Goal: Information Seeking & Learning: Check status

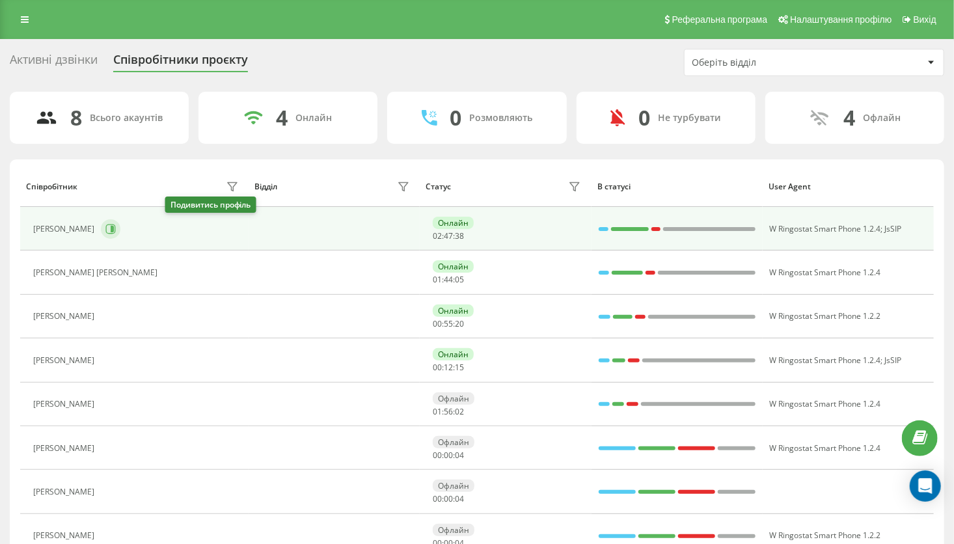
click at [116, 227] on icon at bounding box center [111, 229] width 10 height 10
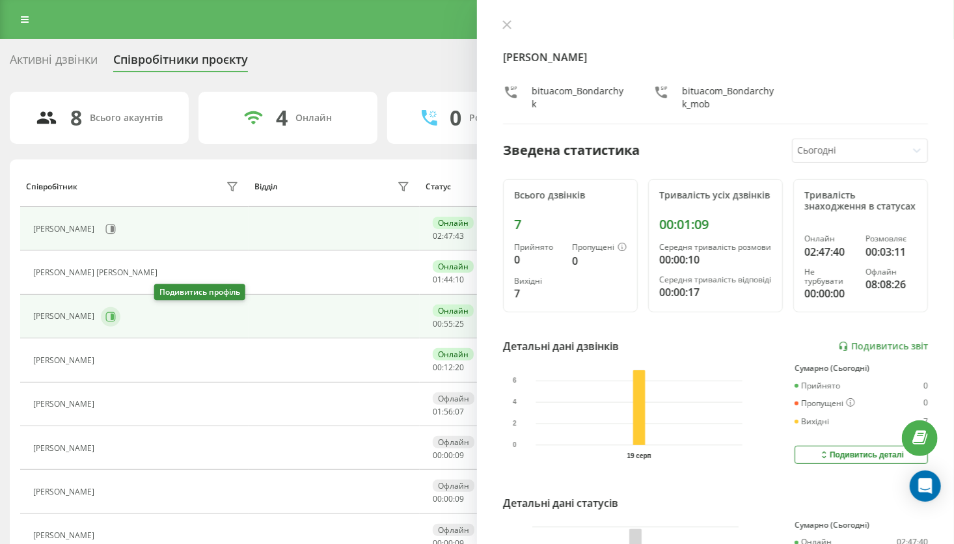
click at [116, 319] on icon at bounding box center [110, 317] width 10 height 10
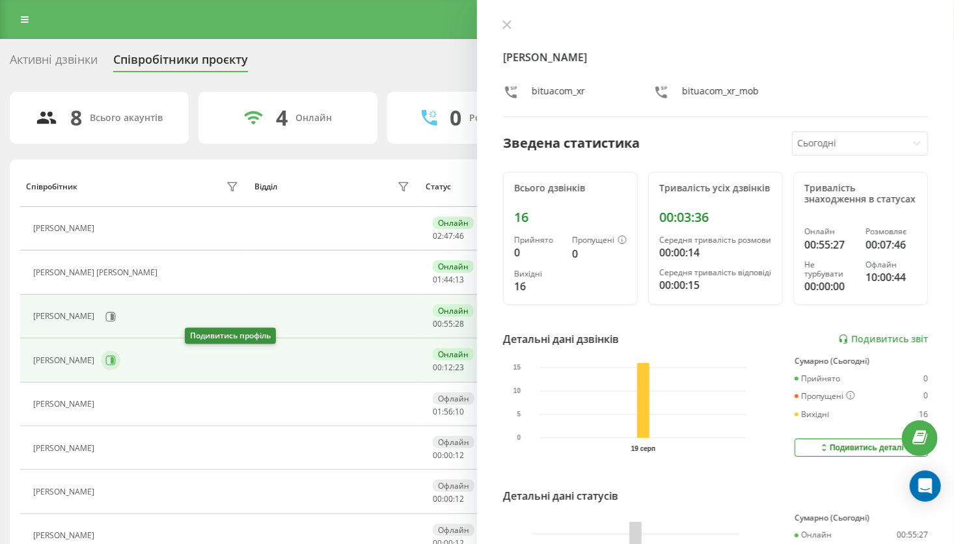
click at [116, 362] on icon at bounding box center [111, 360] width 10 height 10
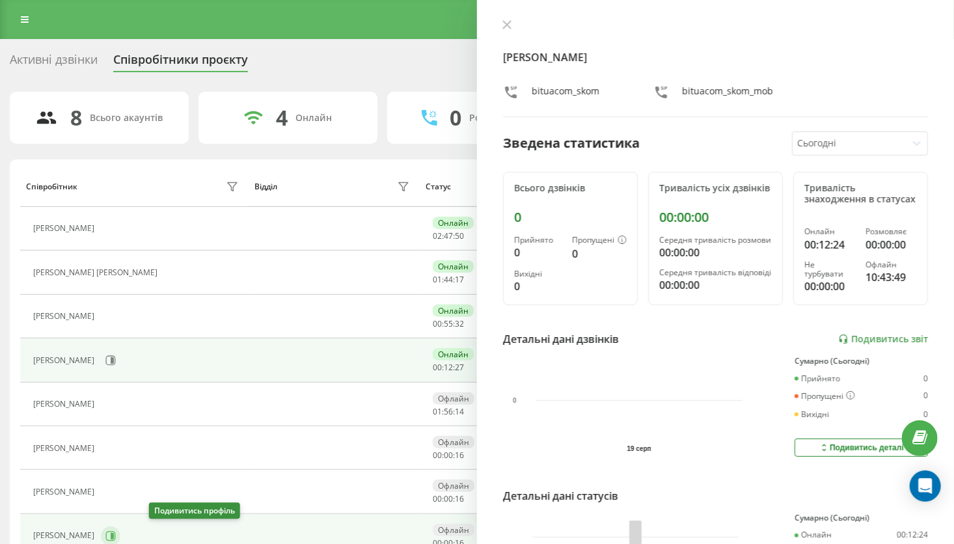
click at [116, 538] on icon at bounding box center [111, 536] width 10 height 10
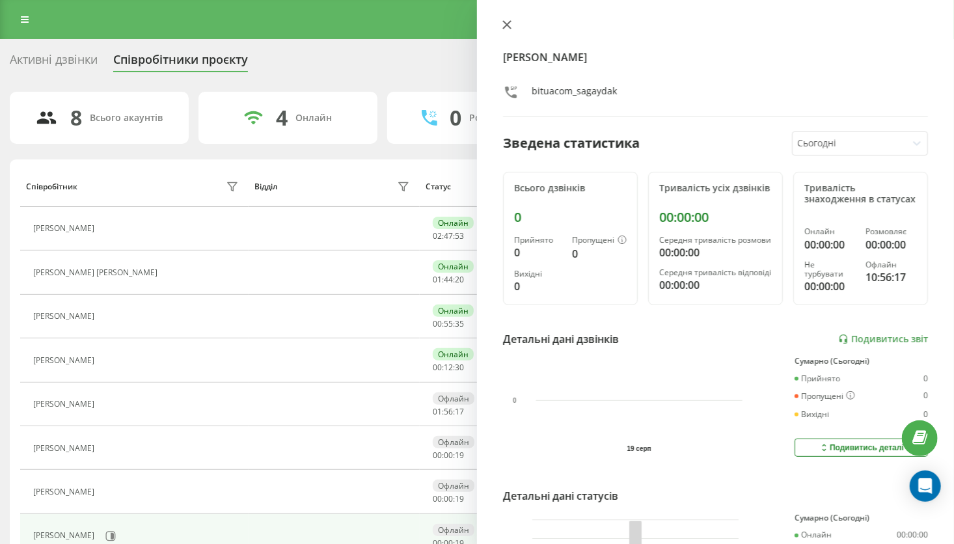
click at [508, 30] on button at bounding box center [507, 26] width 17 height 12
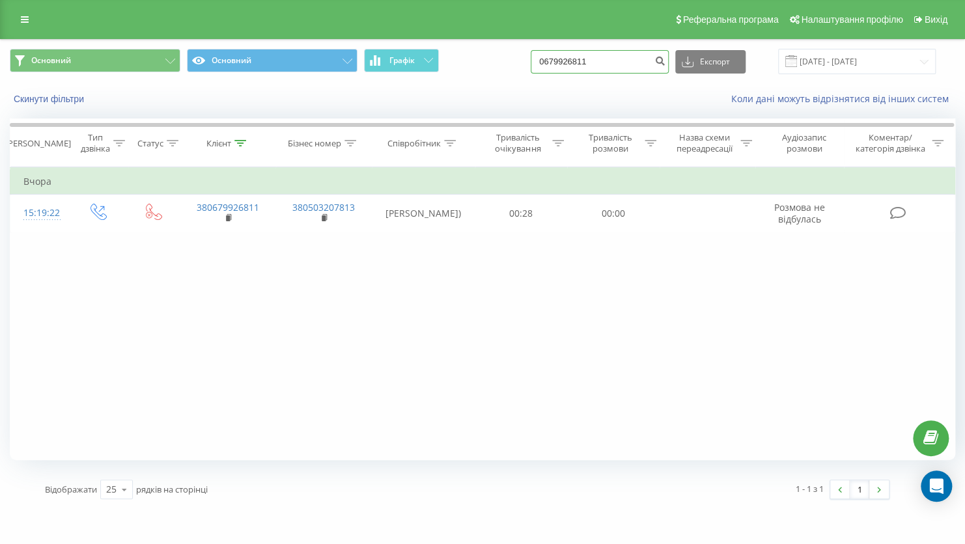
drag, startPoint x: 603, startPoint y: 61, endPoint x: 536, endPoint y: 61, distance: 66.4
click at [536, 61] on div "Основний Основний Графік 0679926811 Експорт .csv .xls .xlsx 18.05.2025 - 18.08.…" at bounding box center [482, 61] width 945 height 25
paste input "80966288507"
type input "80966288507"
click at [665, 62] on icon "submit" at bounding box center [659, 59] width 11 height 8
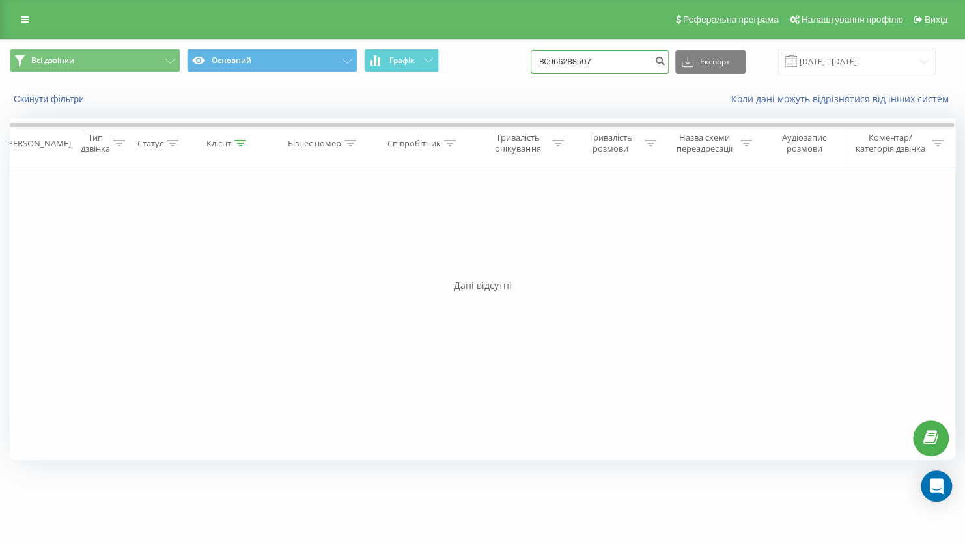
drag, startPoint x: 532, startPoint y: 64, endPoint x: 514, endPoint y: 64, distance: 18.2
click at [514, 64] on div "Всі дзвінки Основний Графік 80966288507 Експорт .csv .xls .xlsx 19.05.2025 - 19…" at bounding box center [482, 61] width 945 height 25
paste input "+380679462575"
drag, startPoint x: 570, startPoint y: 59, endPoint x: 553, endPoint y: 59, distance: 17.6
click at [553, 59] on input "+380679462575" at bounding box center [600, 61] width 138 height 23
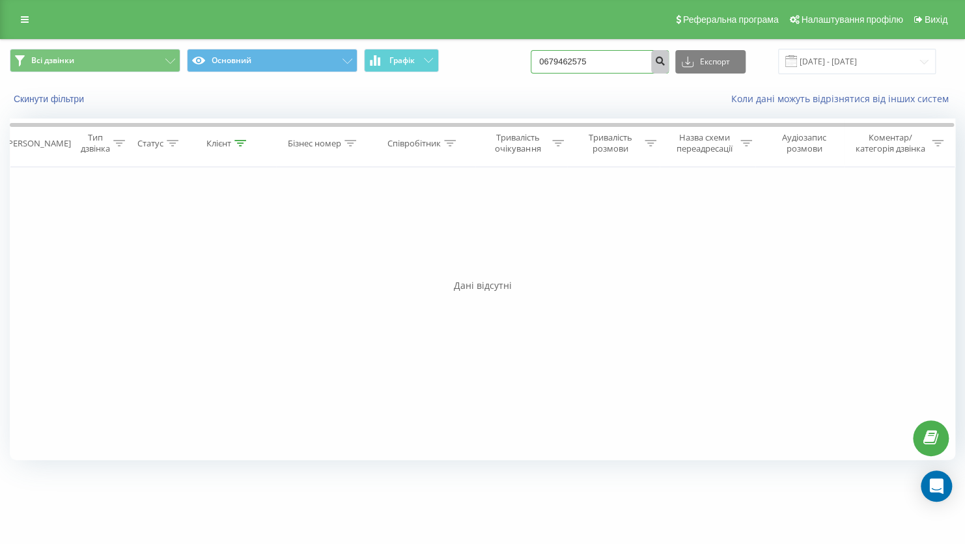
type input "0679462575"
click at [665, 58] on icon "submit" at bounding box center [659, 59] width 11 height 8
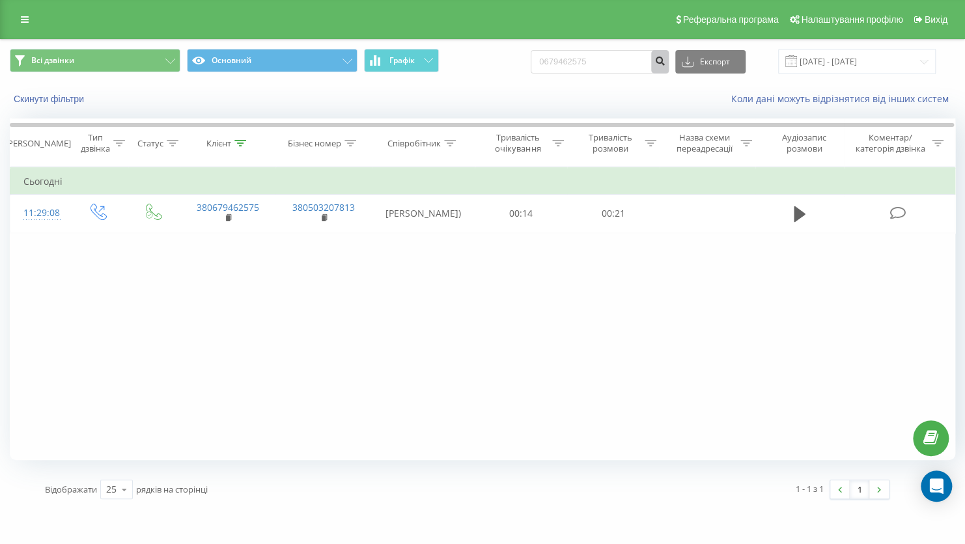
click at [665, 62] on icon "submit" at bounding box center [659, 59] width 11 height 8
drag, startPoint x: 567, startPoint y: 57, endPoint x: 540, endPoint y: 57, distance: 26.7
click at [540, 57] on div "Всі дзвінки Основний Графік 0679462575 Експорт .csv .xls .xlsx 19.05.2025 - 19.…" at bounding box center [482, 61] width 945 height 25
paste input "+380674856363"
drag, startPoint x: 571, startPoint y: 62, endPoint x: 554, endPoint y: 60, distance: 17.0
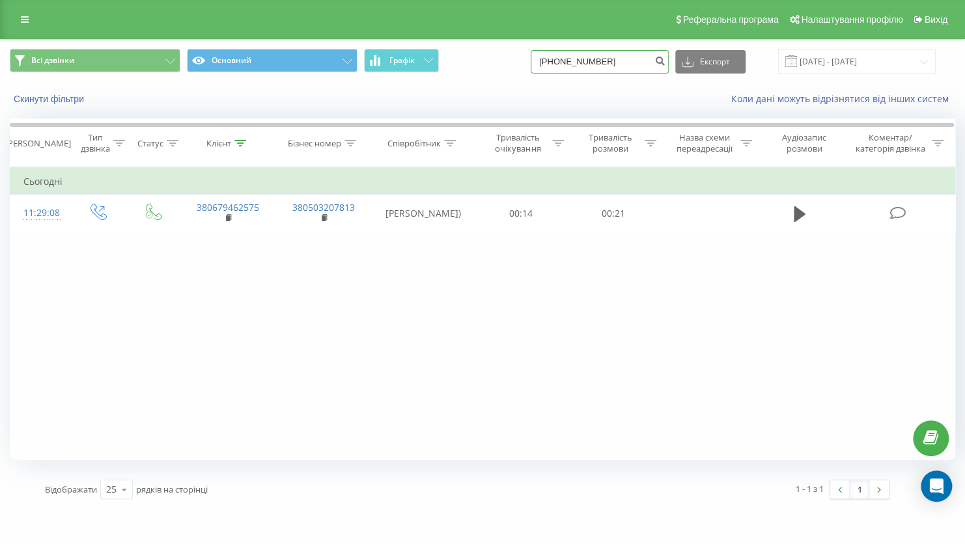
click at [554, 60] on input "+380674856363" at bounding box center [600, 61] width 138 height 23
type input "0674856363"
click at [665, 66] on button "submit" at bounding box center [660, 61] width 18 height 23
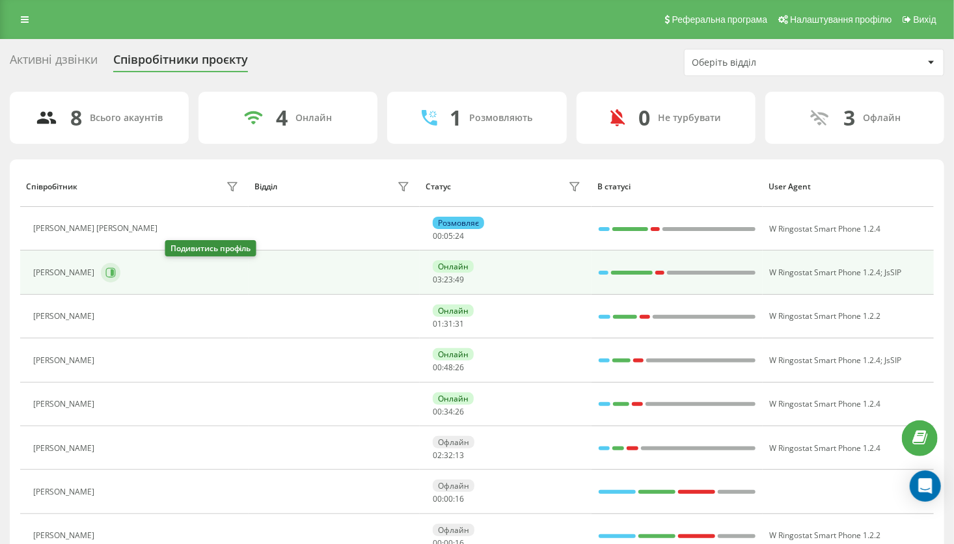
click at [173, 238] on div "Габчак Ольга Васильевна" at bounding box center [137, 229] width 208 height 18
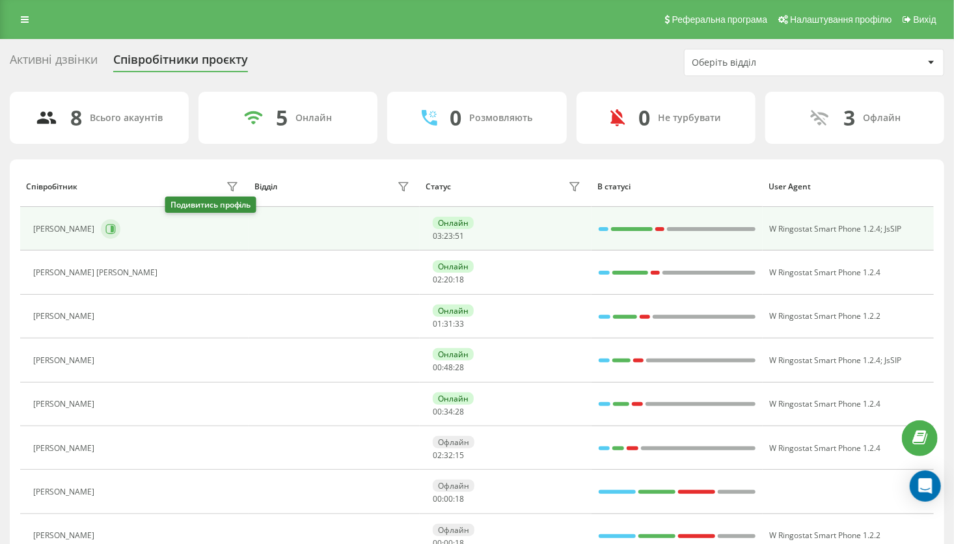
click at [116, 225] on icon at bounding box center [110, 229] width 10 height 10
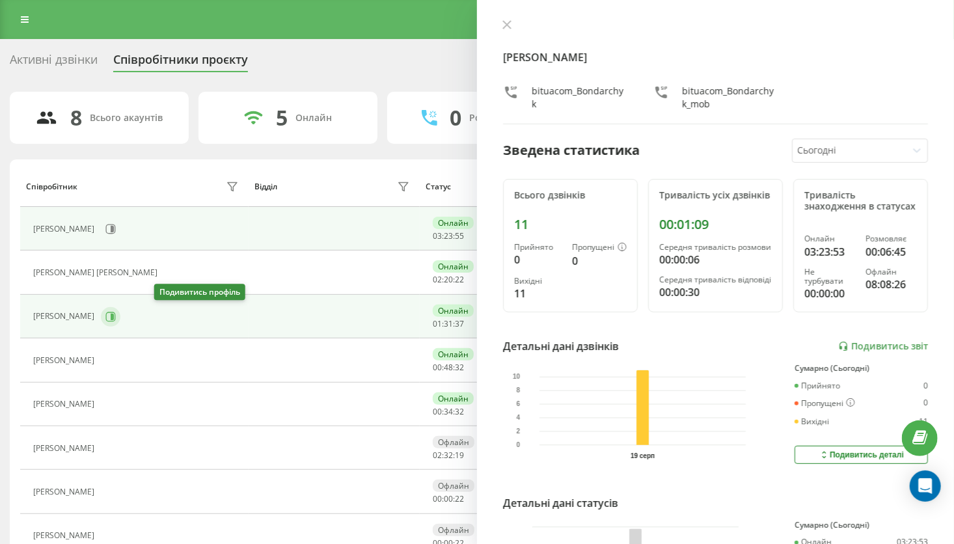
click at [116, 312] on icon at bounding box center [110, 317] width 10 height 10
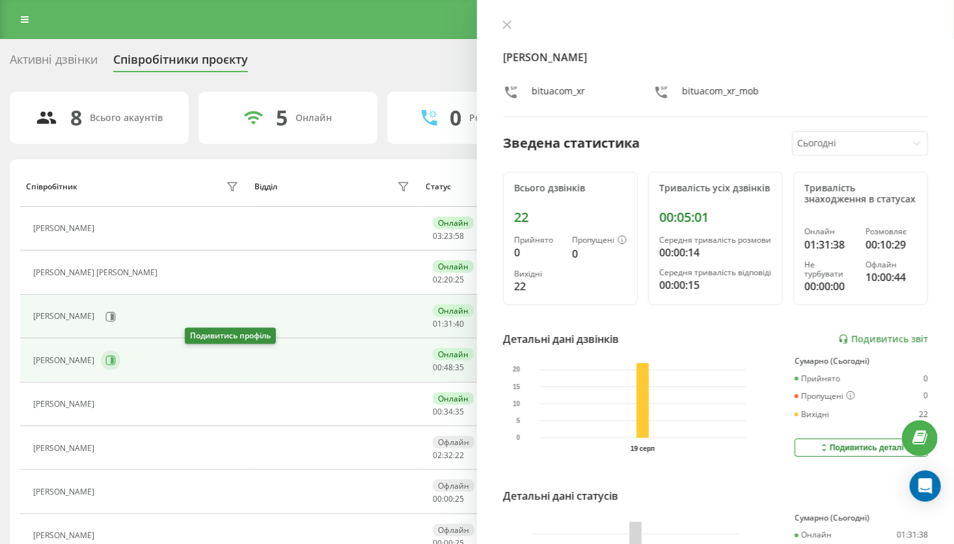
click at [114, 357] on icon at bounding box center [112, 360] width 3 height 7
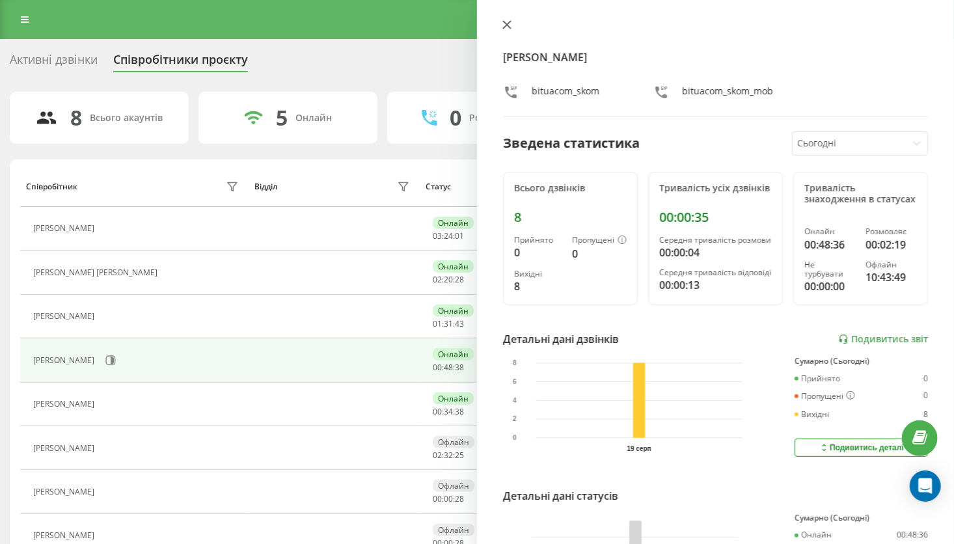
click at [506, 26] on icon at bounding box center [507, 24] width 9 height 9
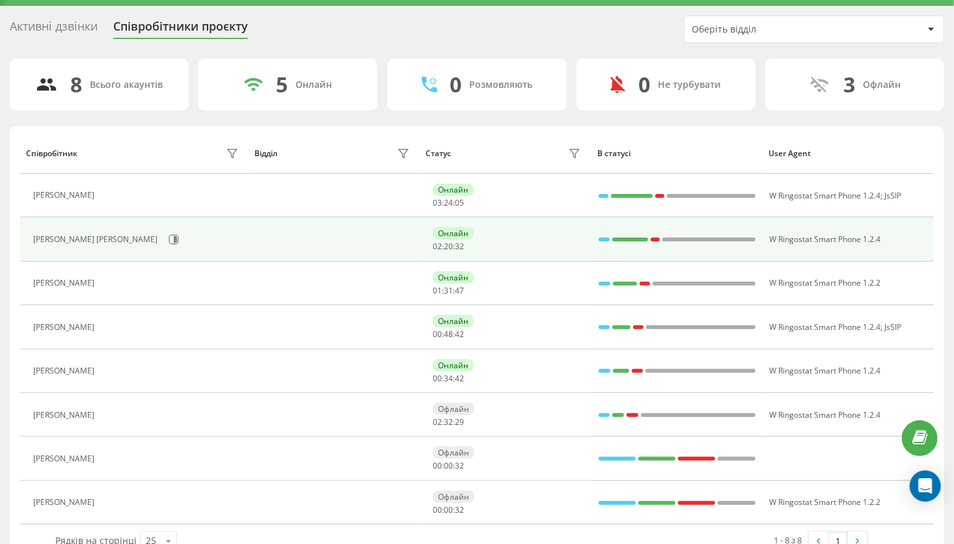
scroll to position [61, 0]
